Goal: Task Accomplishment & Management: Complete application form

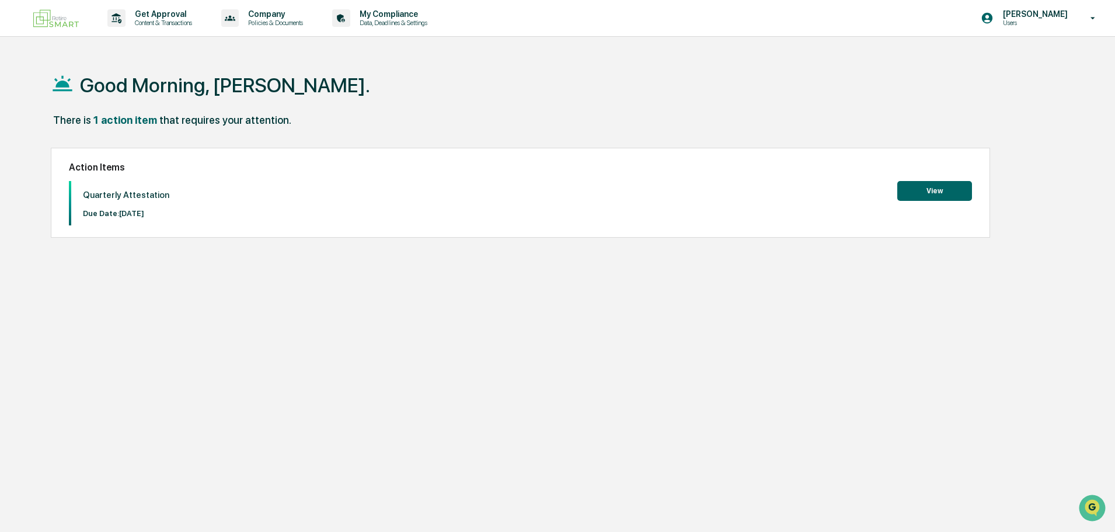
click at [941, 177] on div "Action Items Quarterly Attestation Due Date: [DATE] View" at bounding box center [520, 193] width 939 height 90
click at [938, 187] on button "View" at bounding box center [934, 191] width 75 height 20
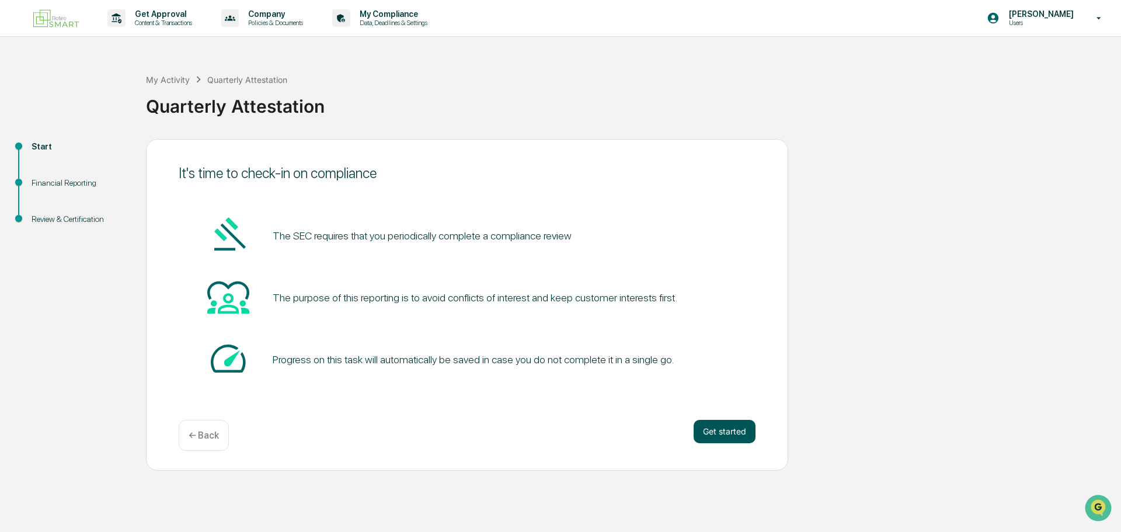
click at [725, 430] on button "Get started" at bounding box center [724, 431] width 62 height 23
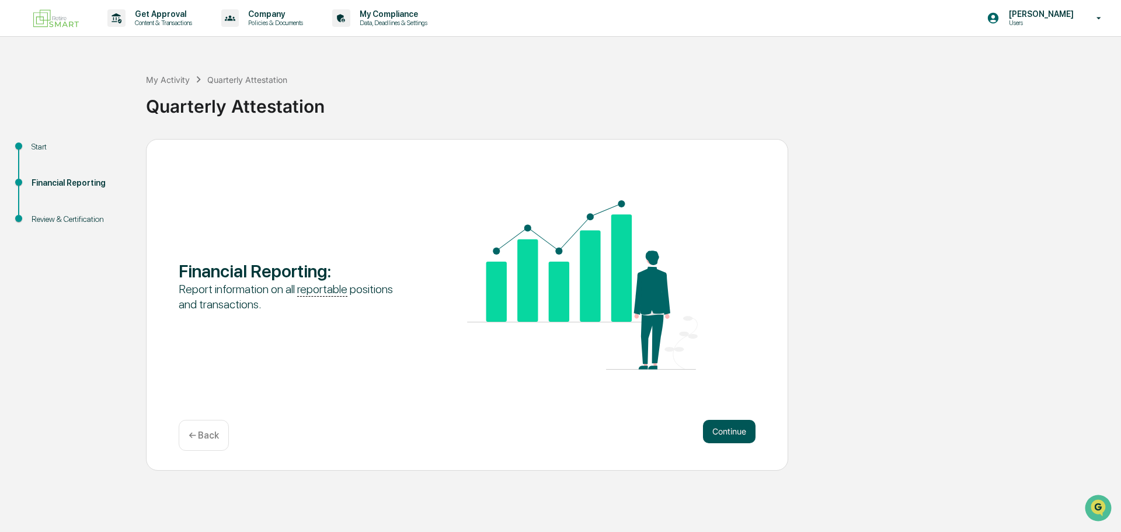
click at [725, 427] on button "Continue" at bounding box center [729, 431] width 53 height 23
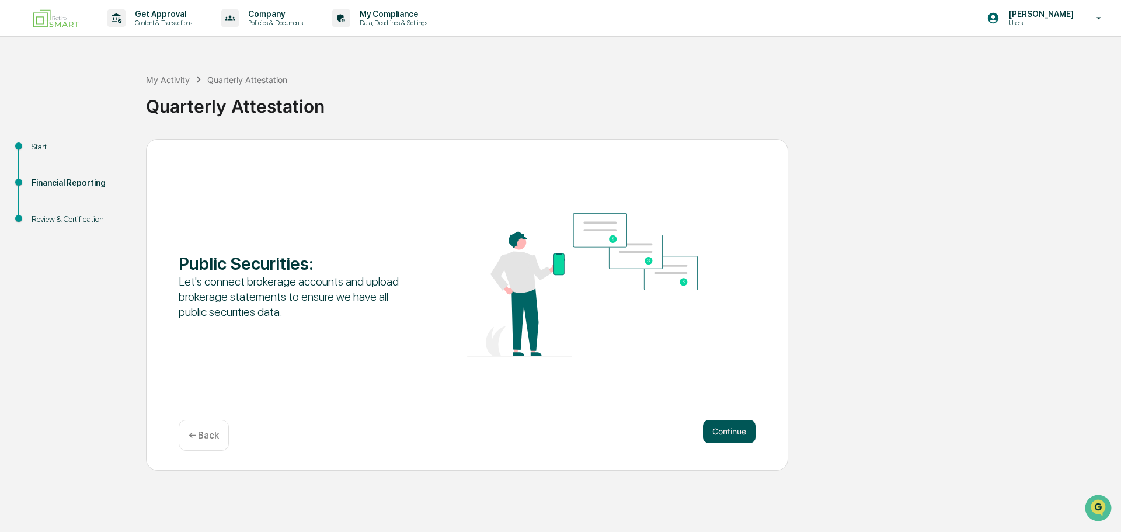
click at [733, 431] on button "Continue" at bounding box center [729, 431] width 53 height 23
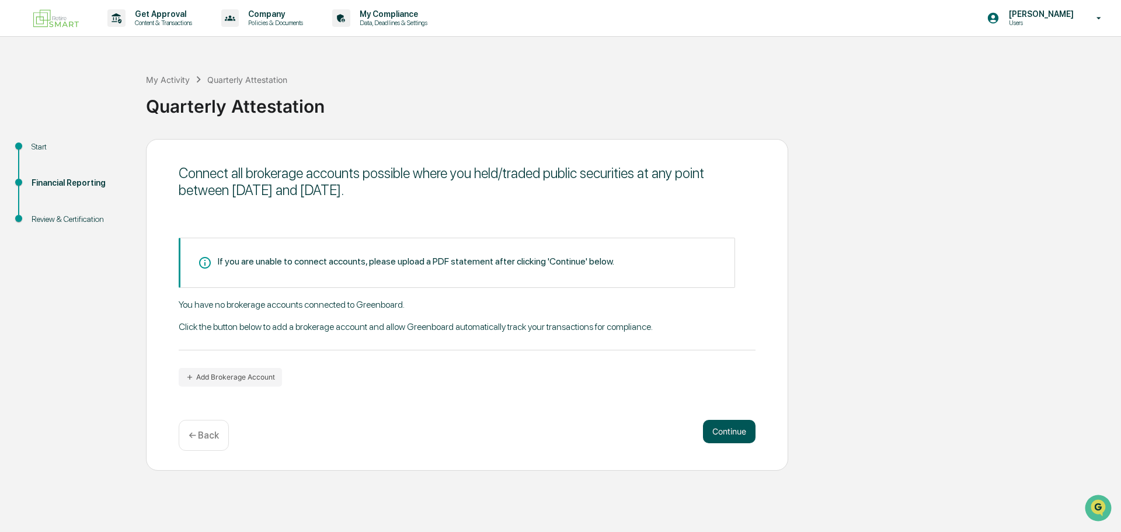
click at [726, 432] on button "Continue" at bounding box center [729, 431] width 53 height 23
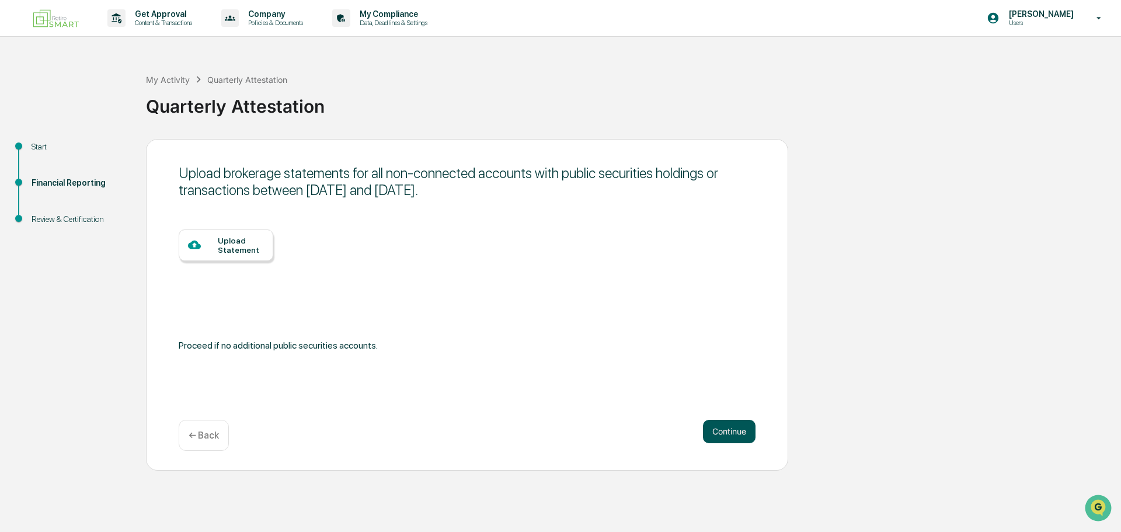
click at [727, 430] on button "Continue" at bounding box center [729, 431] width 53 height 23
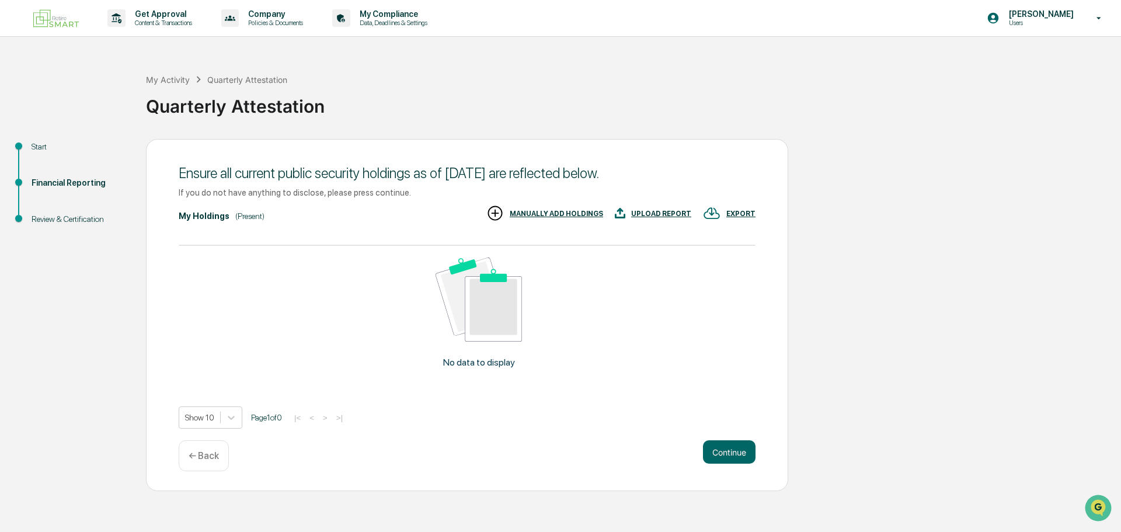
click at [727, 430] on div "Ensure all current public security holdings as of [DATE] are reflected below. I…" at bounding box center [467, 315] width 642 height 352
click at [738, 445] on button "Continue" at bounding box center [729, 451] width 53 height 23
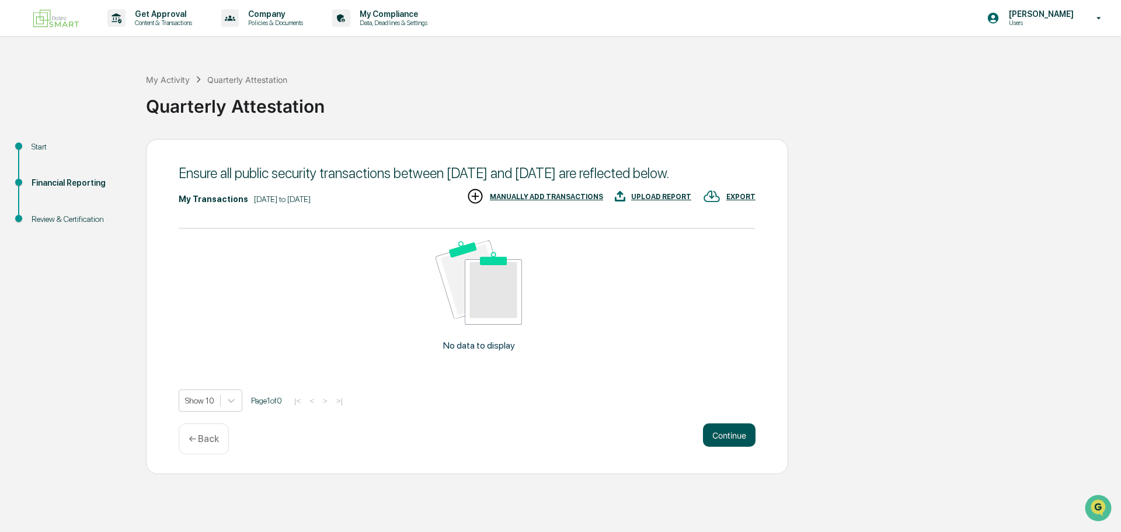
click at [738, 447] on button "Continue" at bounding box center [729, 434] width 53 height 23
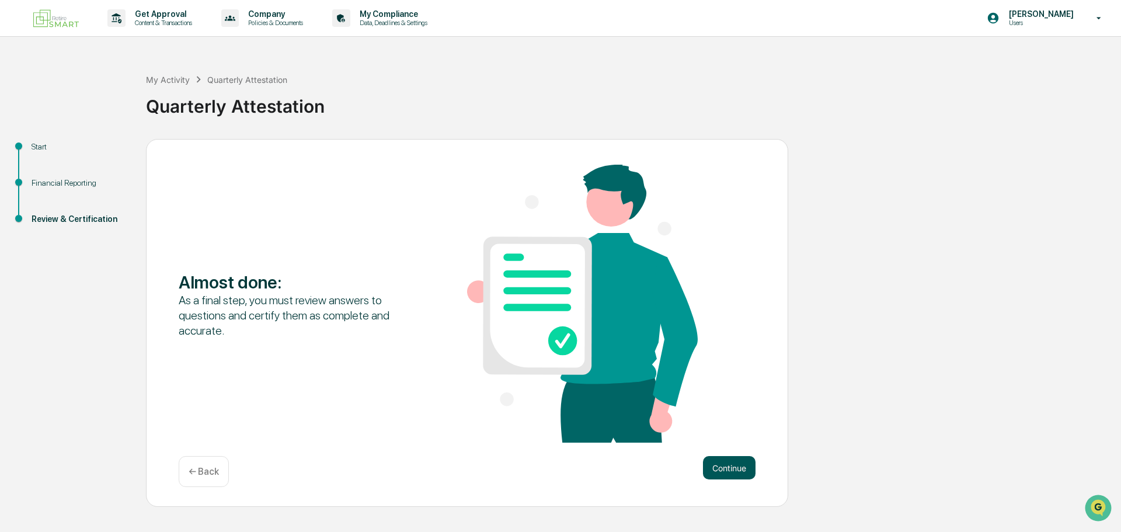
click at [739, 465] on button "Continue" at bounding box center [729, 467] width 53 height 23
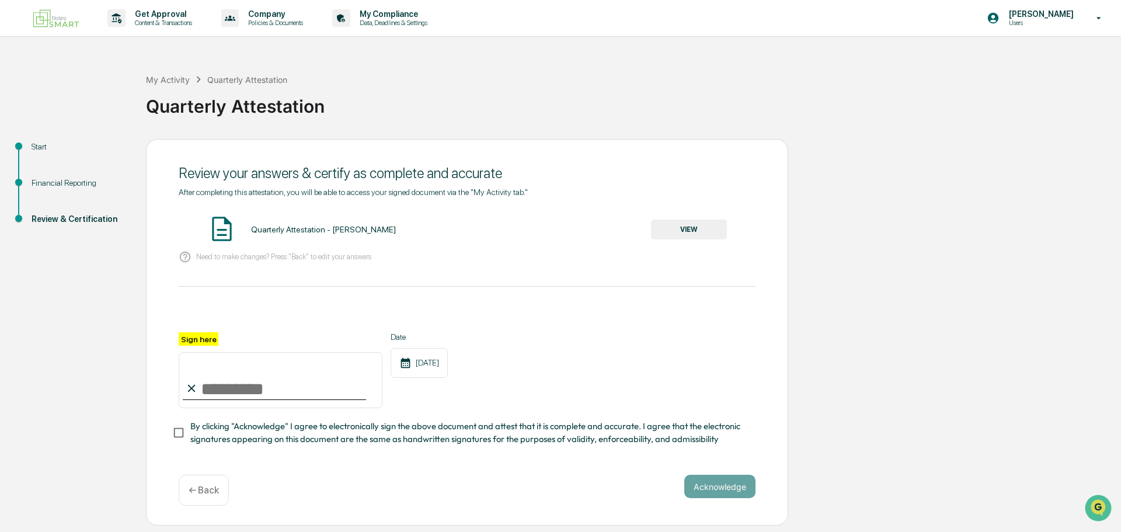
click at [712, 235] on button "VIEW" at bounding box center [689, 229] width 76 height 20
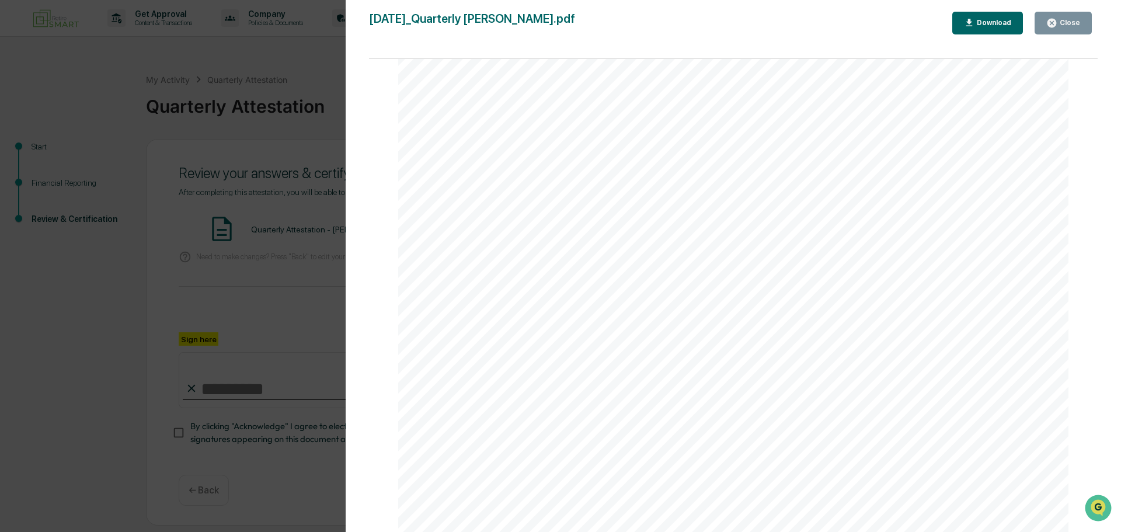
scroll to position [2473, 0]
click at [1069, 15] on button "Close" at bounding box center [1062, 23] width 57 height 23
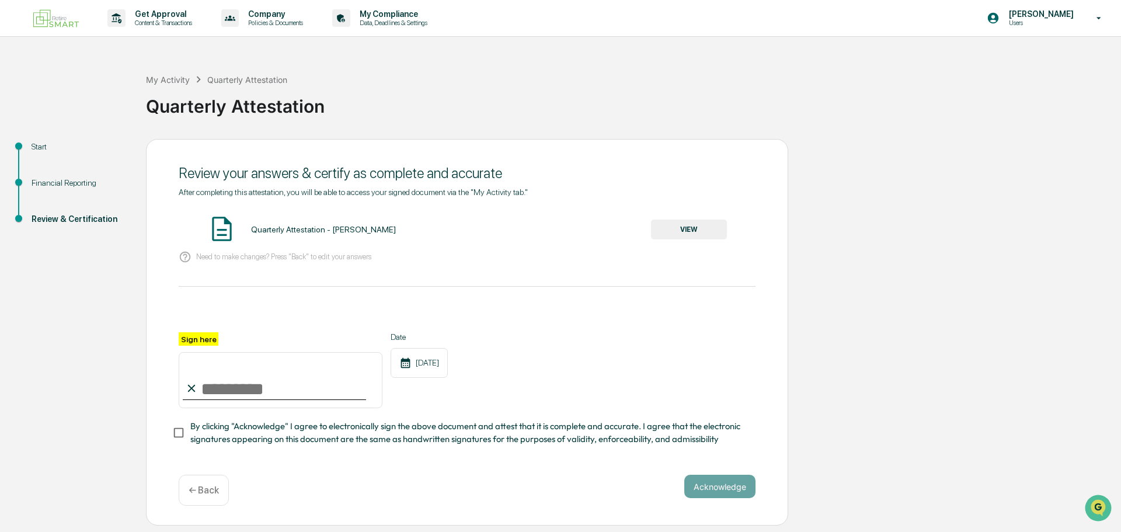
click at [266, 389] on input "Sign here" at bounding box center [281, 380] width 204 height 56
type input "**********"
click at [738, 491] on button "Acknowledge" at bounding box center [719, 486] width 71 height 23
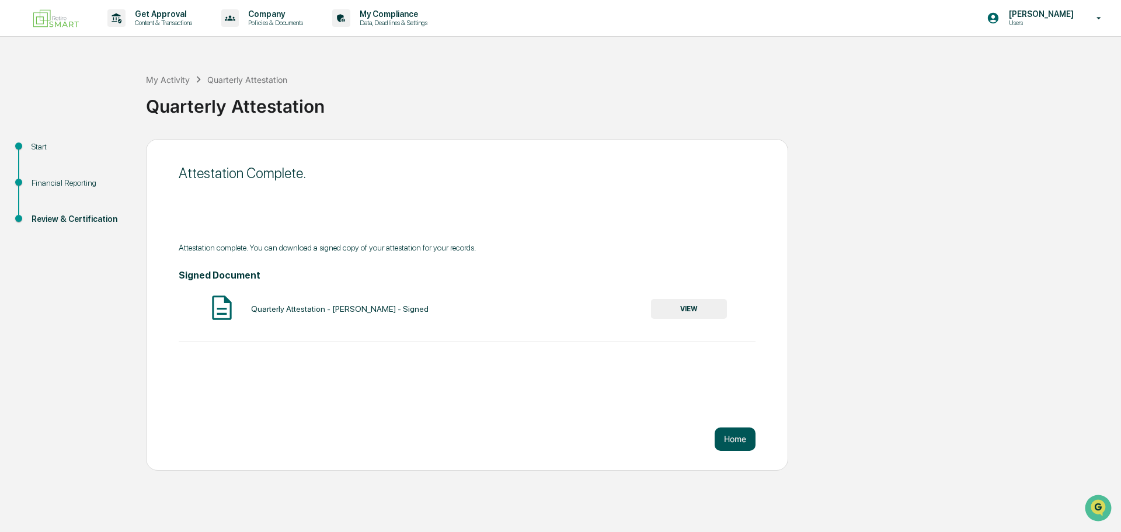
click at [738, 435] on button "Home" at bounding box center [734, 438] width 41 height 23
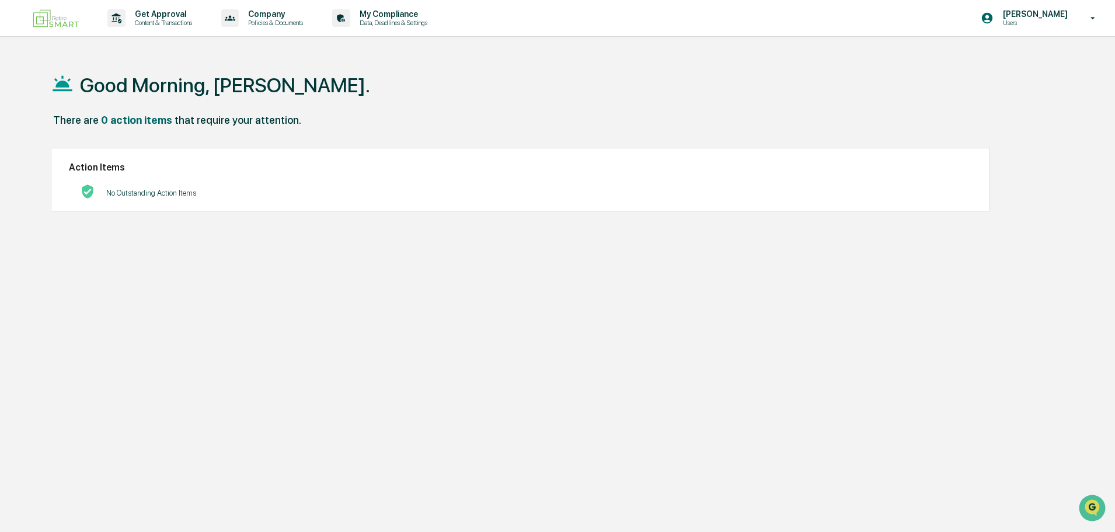
click at [1051, 12] on p "[PERSON_NAME]" at bounding box center [1033, 13] width 80 height 9
click at [999, 59] on li "Logout" at bounding box center [1029, 59] width 163 height 22
